Goal: Information Seeking & Learning: Compare options

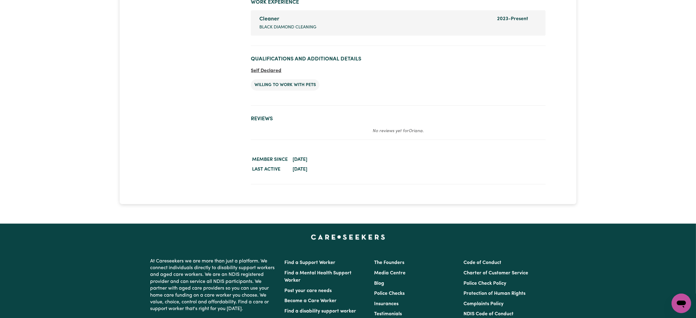
scroll to position [823, 0]
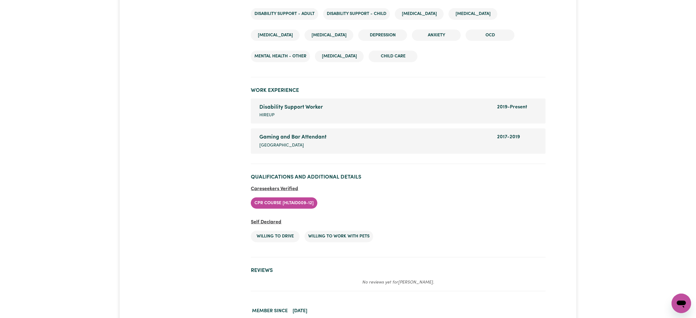
scroll to position [915, 0]
